Goal: Find specific page/section: Find specific page/section

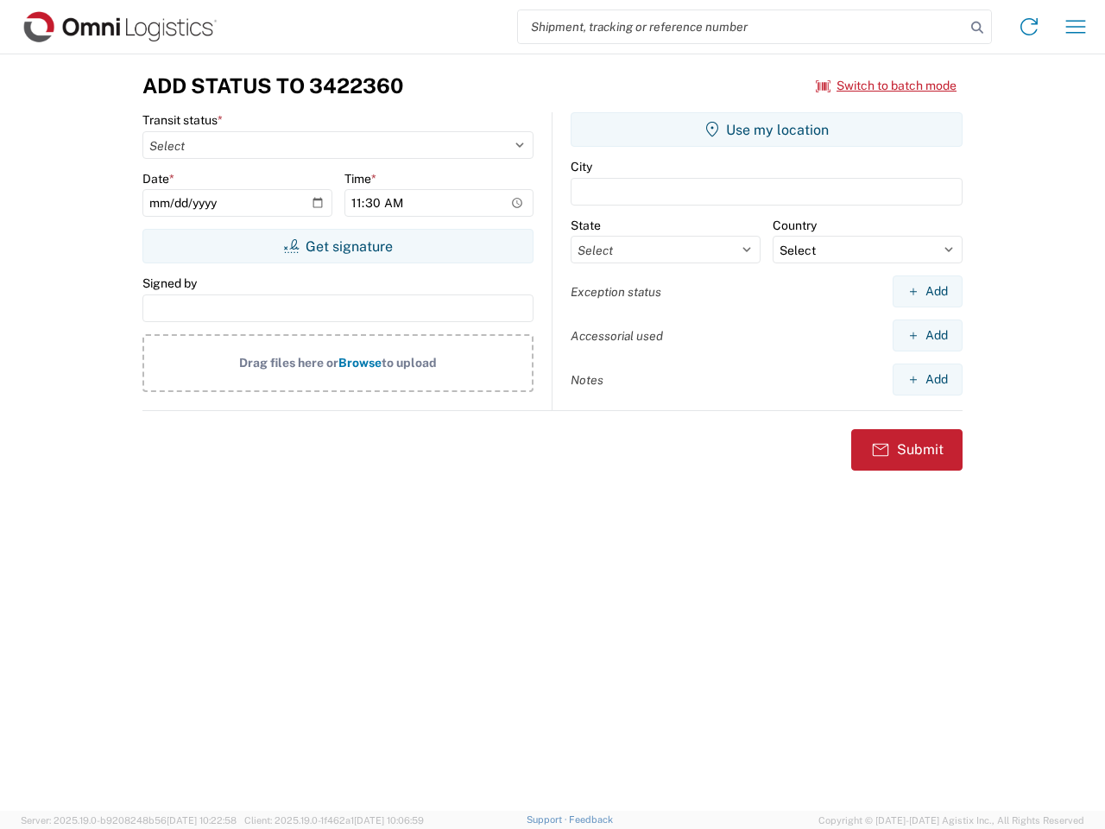
click at [741, 27] on input "search" at bounding box center [741, 26] width 447 height 33
click at [977, 28] on icon at bounding box center [977, 28] width 24 height 24
click at [1029, 27] on icon at bounding box center [1029, 27] width 28 height 28
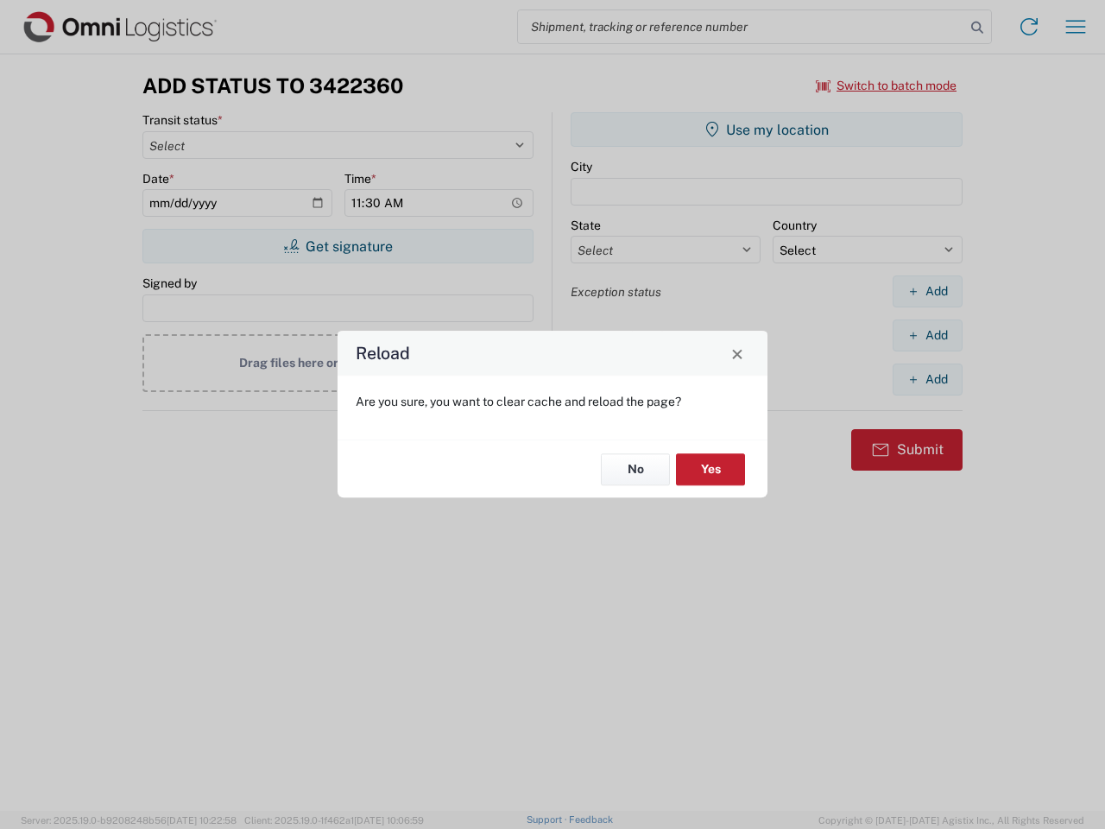
click at [1075, 27] on div "Reload Are you sure, you want to clear cache and reload the page? No Yes" at bounding box center [552, 414] width 1105 height 829
click at [886, 85] on div "Reload Are you sure, you want to clear cache and reload the page? No Yes" at bounding box center [552, 414] width 1105 height 829
click at [337, 246] on div "Reload Are you sure, you want to clear cache and reload the page? No Yes" at bounding box center [552, 414] width 1105 height 829
click at [766, 129] on div "Reload Are you sure, you want to clear cache and reload the page? No Yes" at bounding box center [552, 414] width 1105 height 829
click at [927, 291] on div "Reload Are you sure, you want to clear cache and reload the page? No Yes" at bounding box center [552, 414] width 1105 height 829
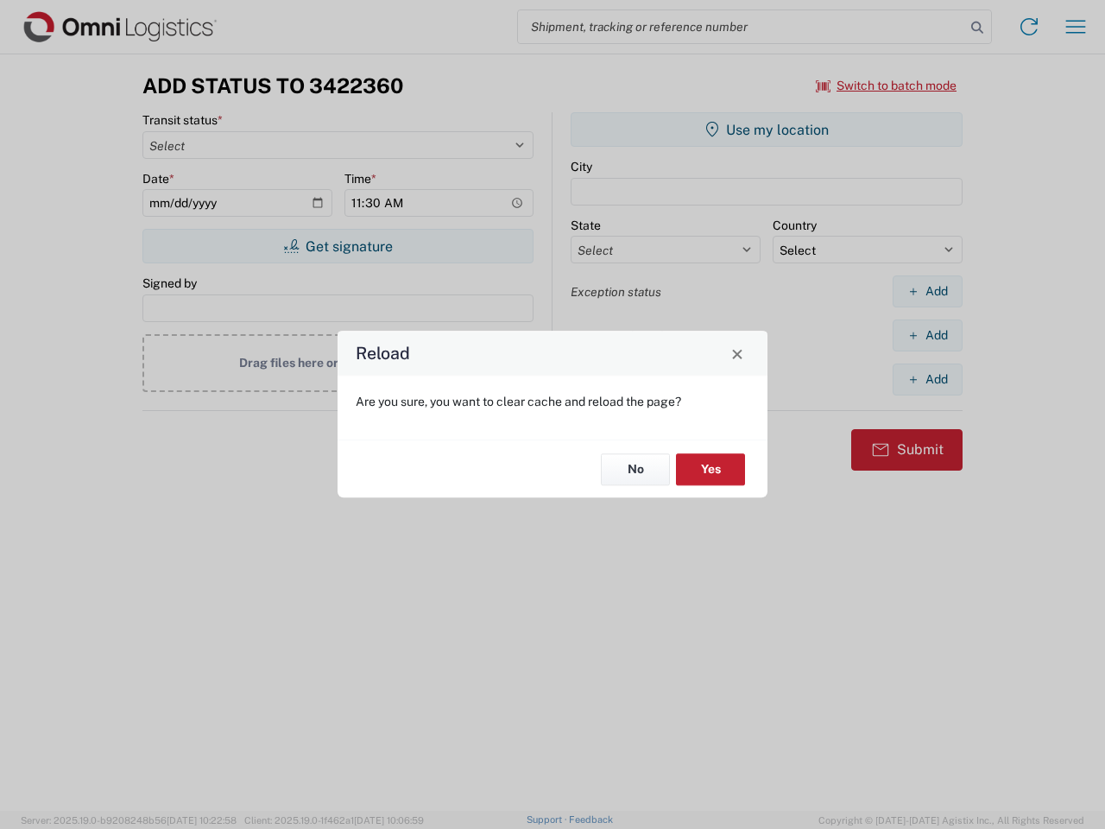
click at [927, 335] on div "Reload Are you sure, you want to clear cache and reload the page? No Yes" at bounding box center [552, 414] width 1105 height 829
click at [927, 379] on div "Reload Are you sure, you want to clear cache and reload the page? No Yes" at bounding box center [552, 414] width 1105 height 829
